Goal: Book appointment/travel/reservation

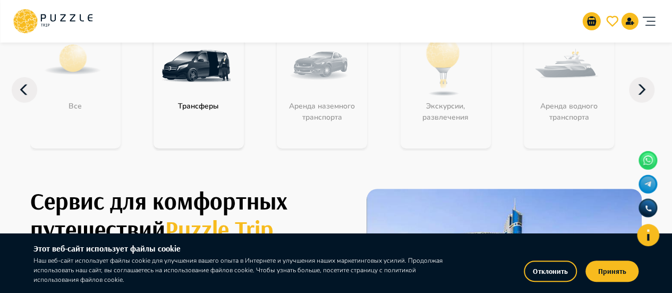
scroll to position [71, 0]
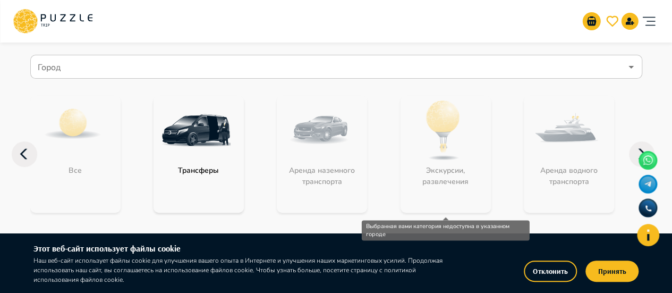
click at [433, 146] on div "Экскурсии, развлечения" at bounding box center [445, 154] width 90 height 117
click at [474, 117] on div "Экскурсии, развлечения" at bounding box center [445, 154] width 90 height 117
click at [464, 117] on div "Экскурсии, развлечения" at bounding box center [445, 154] width 90 height 117
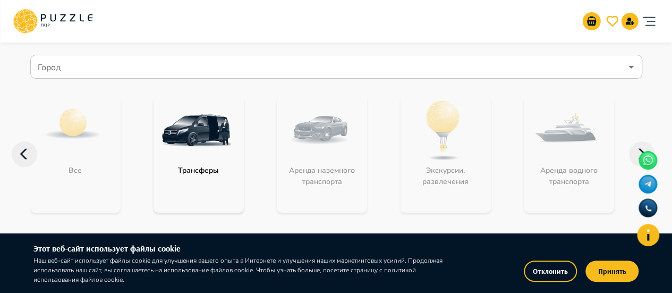
click at [219, 126] on img at bounding box center [195, 130] width 69 height 69
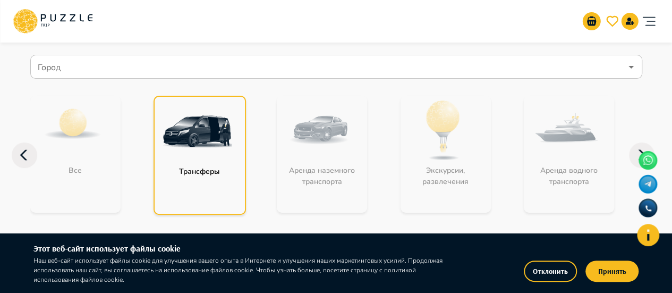
click at [221, 126] on img at bounding box center [197, 131] width 69 height 69
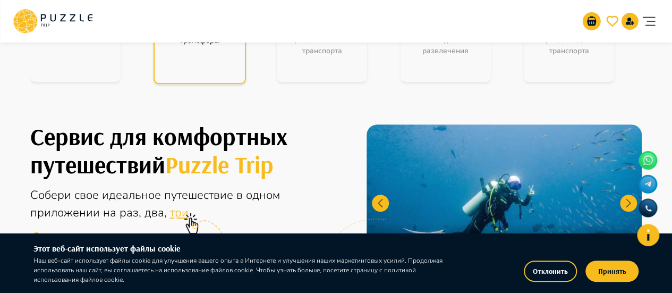
scroll to position [283, 0]
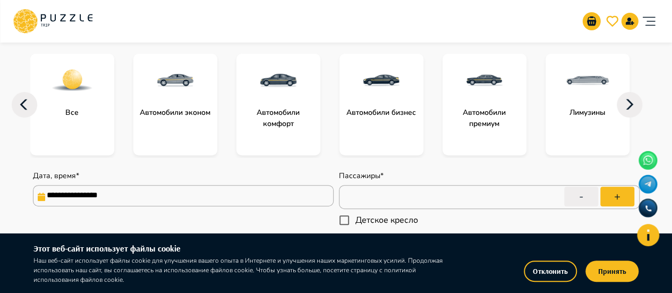
scroll to position [71, 0]
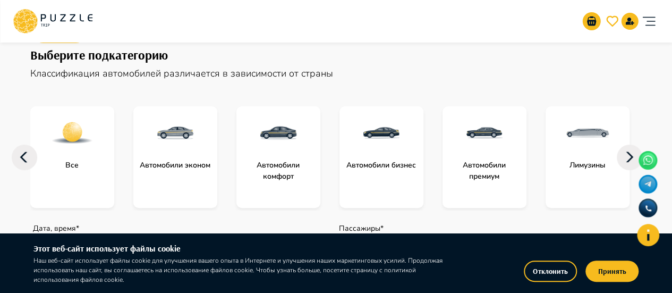
click at [289, 143] on img at bounding box center [278, 133] width 42 height 42
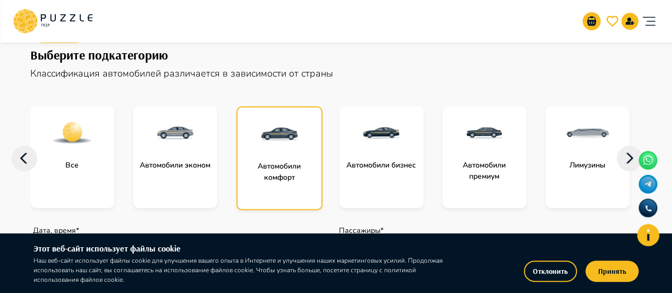
click at [289, 143] on img at bounding box center [279, 134] width 42 height 42
click at [601, 274] on button "Принять" at bounding box center [611, 270] width 53 height 21
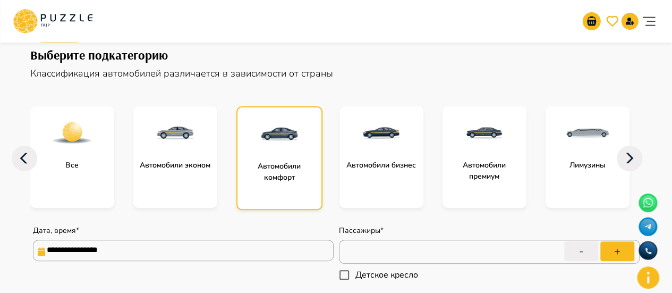
click at [284, 165] on p "Автомобили комфорт" at bounding box center [279, 171] width 84 height 22
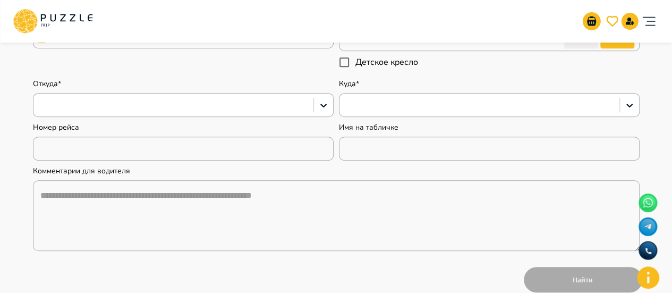
type textarea "*"
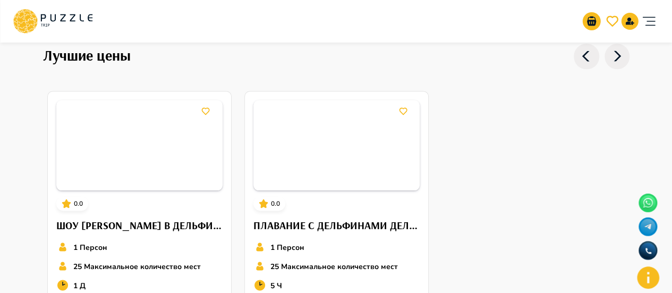
scroll to position [637, 0]
